Goal: Task Accomplishment & Management: Use online tool/utility

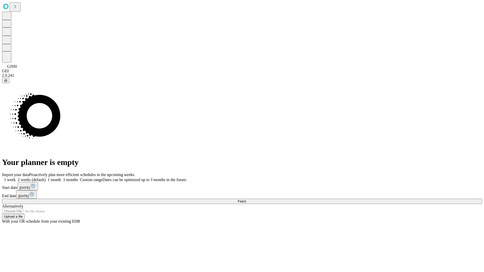
click at [246, 200] on span "Fetch" at bounding box center [242, 202] width 8 height 4
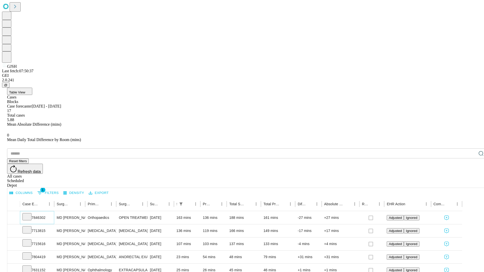
click at [30, 214] on icon at bounding box center [26, 216] width 5 height 5
